Goal: Information Seeking & Learning: Learn about a topic

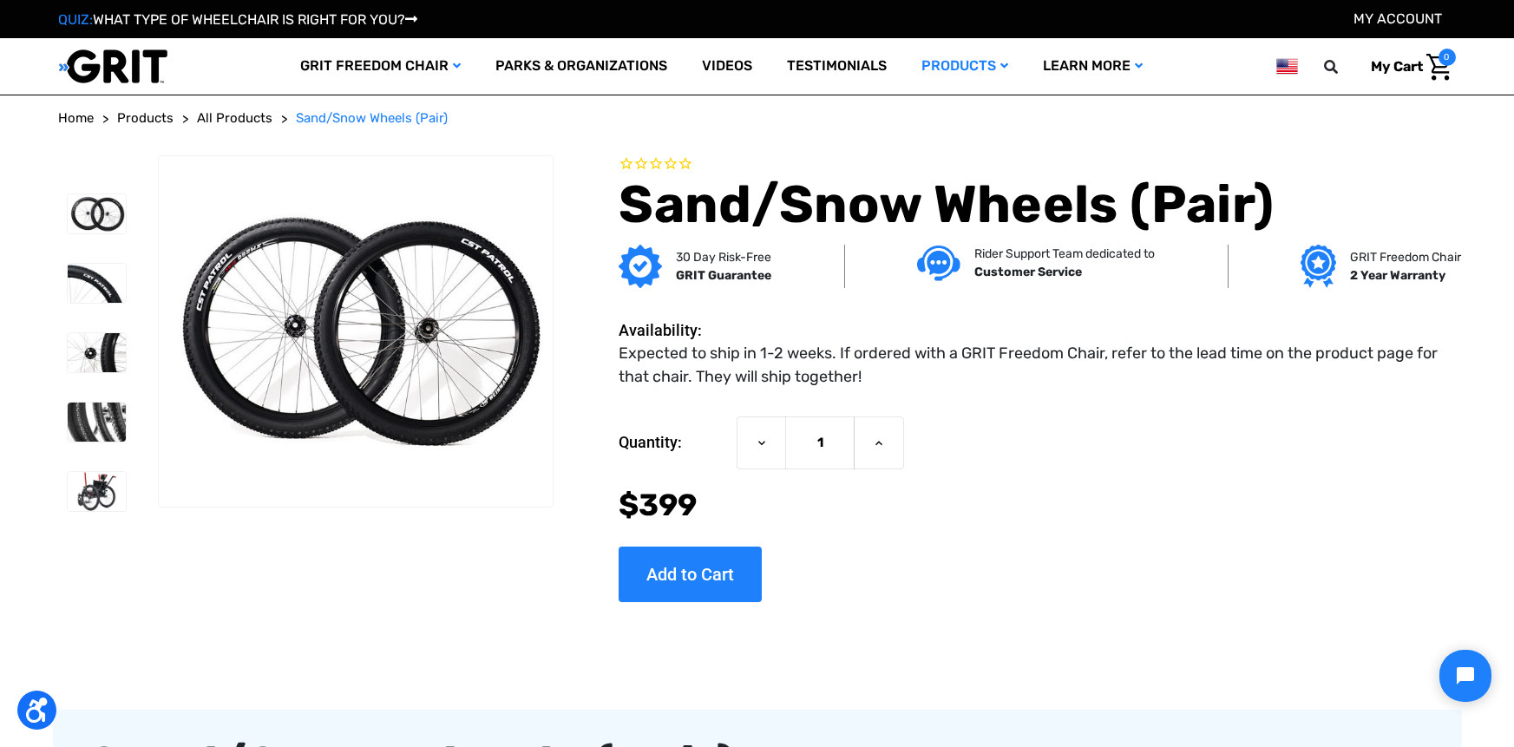
click at [820, 378] on dd "Expected to ship in 1-2 weeks. If ordered with a GRIT Freedom Chair, refer to t…" at bounding box center [1033, 365] width 828 height 47
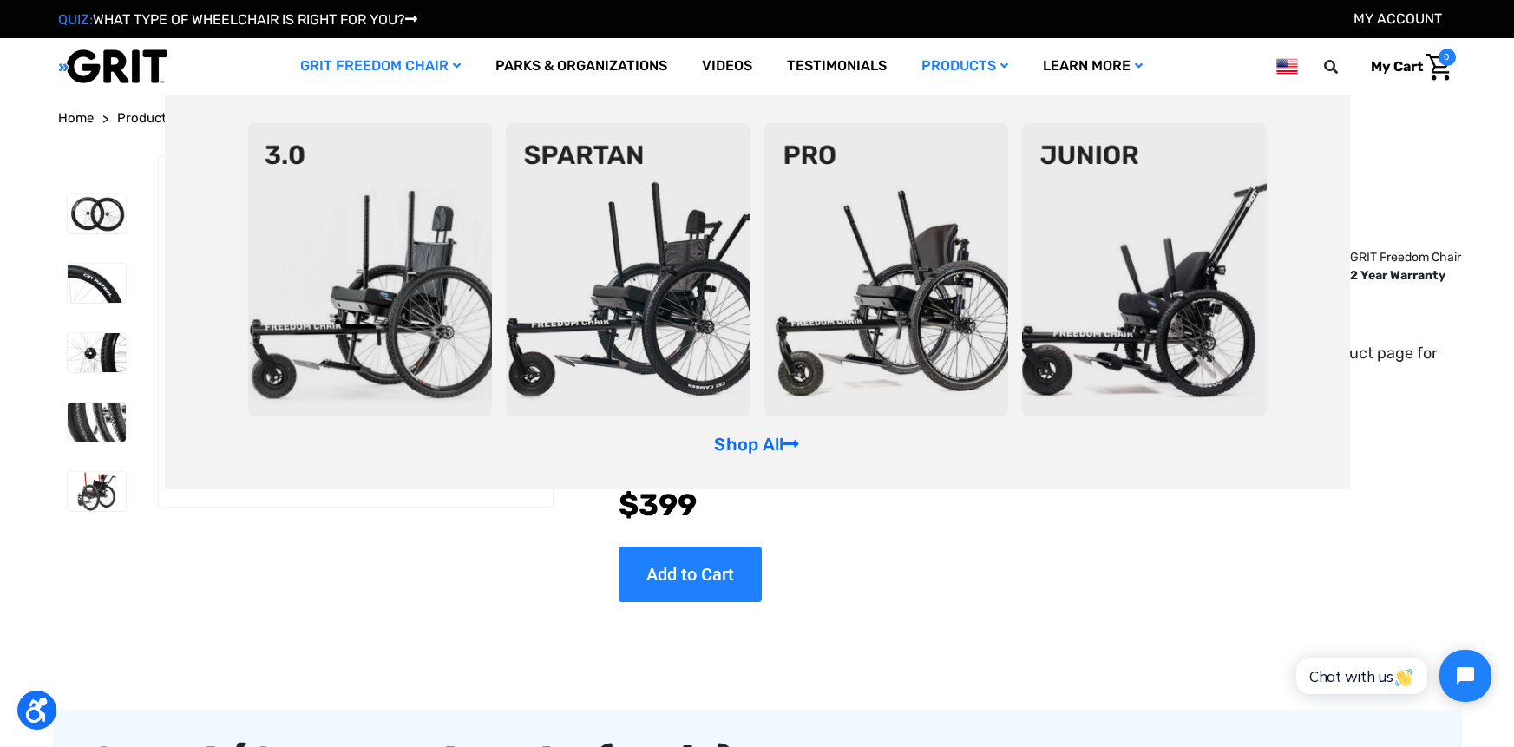
click at [453, 61] on icon "GRIT Freedom Chair" at bounding box center [457, 66] width 8 height 12
click at [426, 49] on link "GRIT Freedom Chair" at bounding box center [380, 66] width 195 height 56
click at [404, 49] on link "GRIT Freedom Chair" at bounding box center [380, 66] width 195 height 56
